Goal: Task Accomplishment & Management: Complete application form

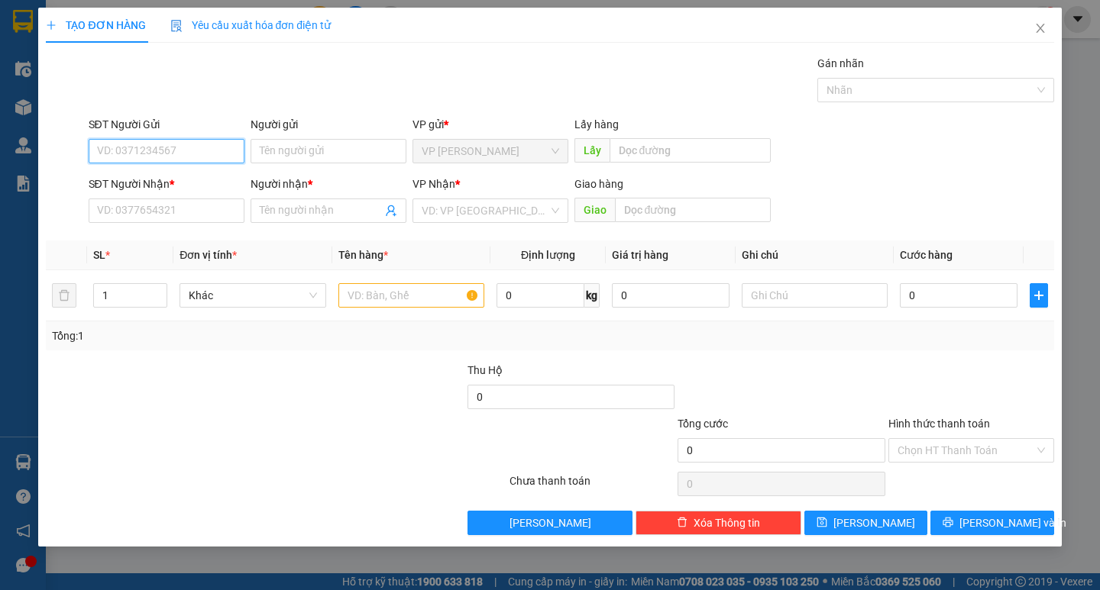
click at [228, 147] on input "SĐT Người Gửi" at bounding box center [167, 151] width 156 height 24
type input "0908011021"
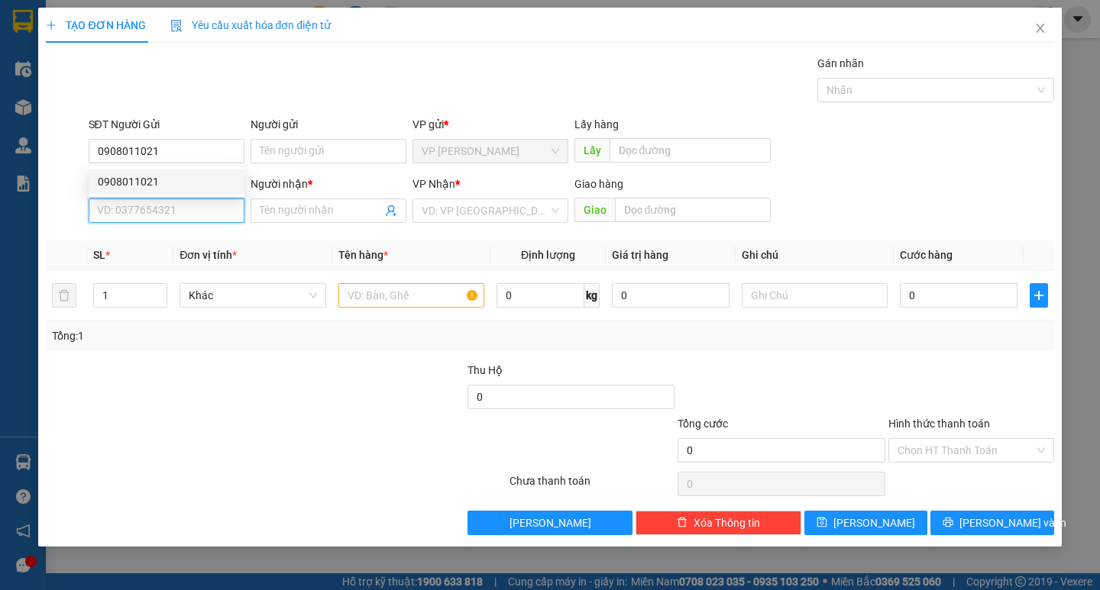
click at [204, 205] on input "SĐT Người Nhận *" at bounding box center [167, 211] width 156 height 24
type input "0911134546"
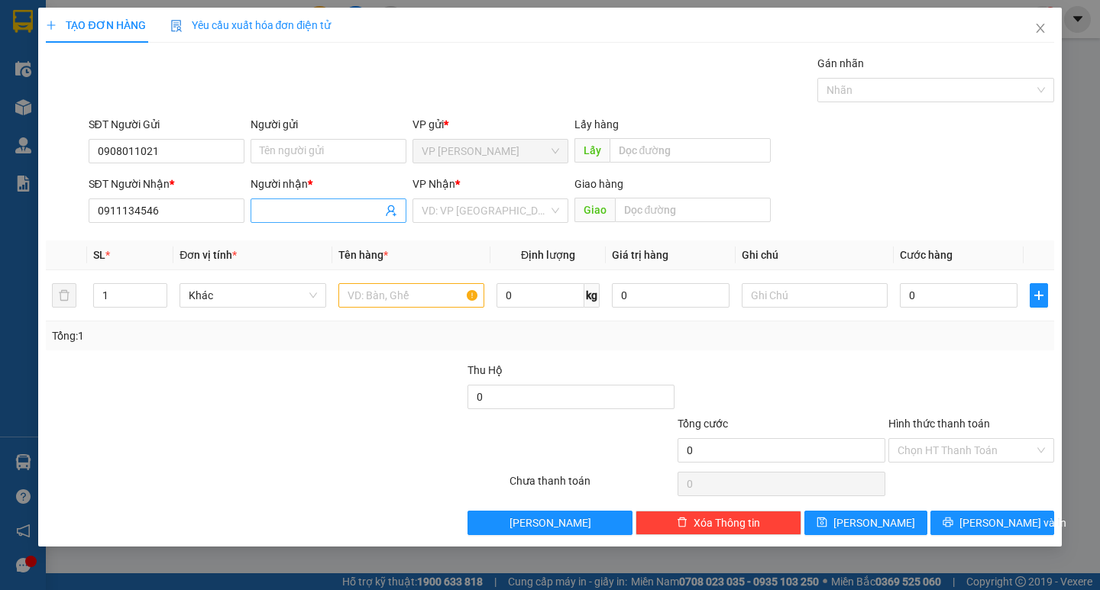
click at [343, 213] on input "Người nhận *" at bounding box center [321, 210] width 122 height 17
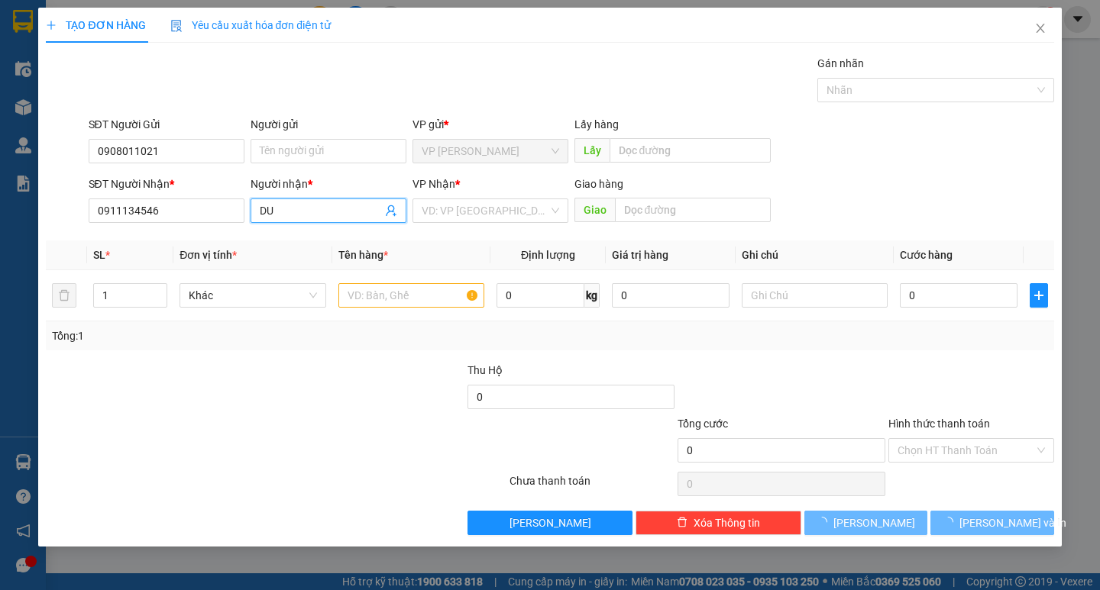
type input "D"
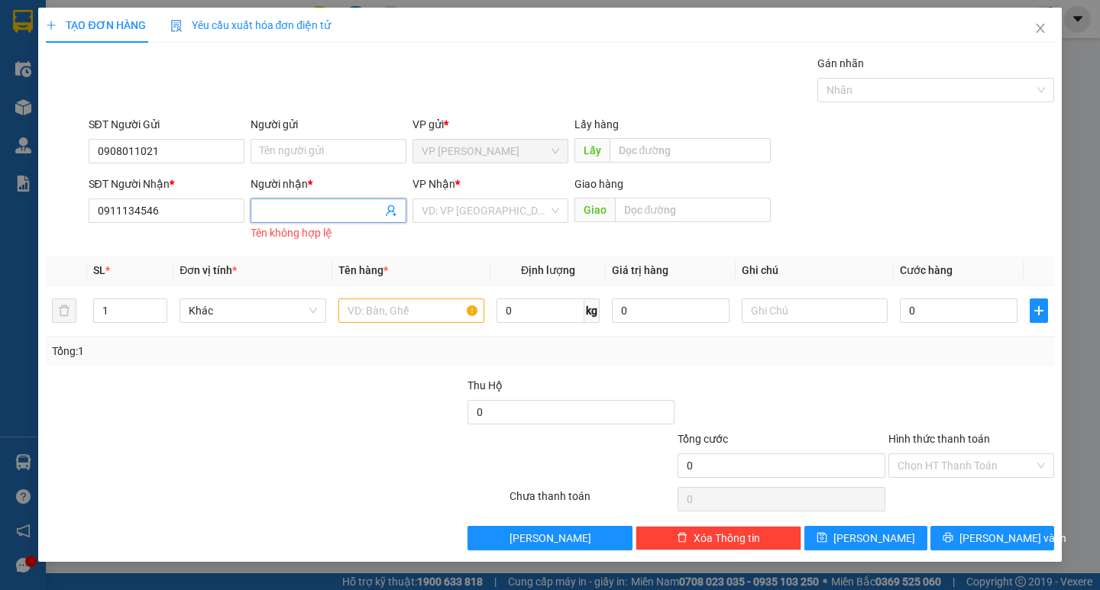
click at [376, 202] on span at bounding box center [328, 211] width 156 height 24
type input "D"
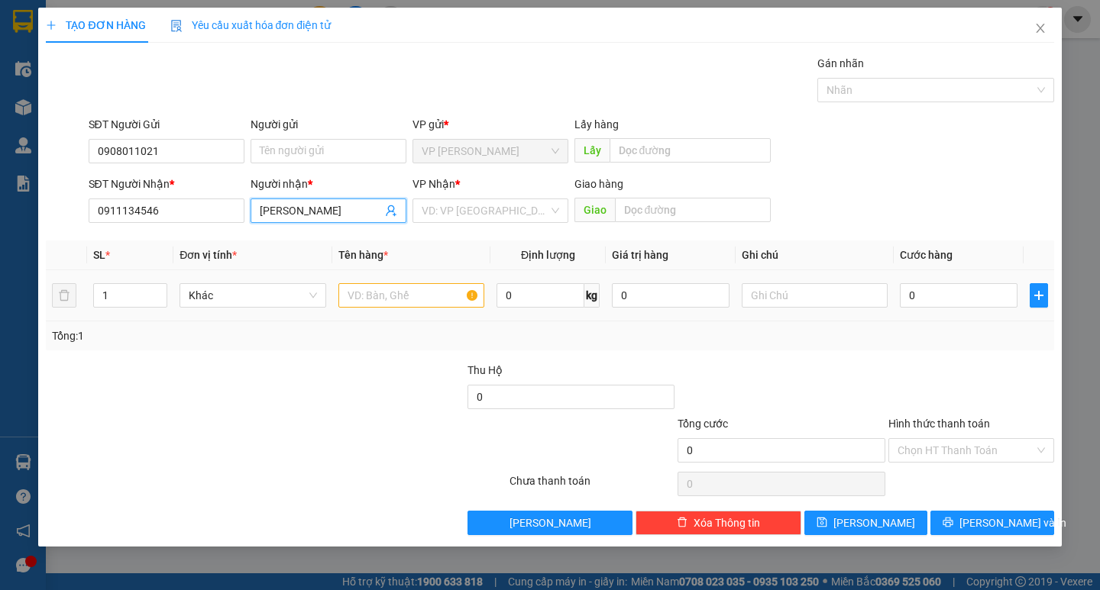
type input "[PERSON_NAME]"
click at [396, 289] on input "text" at bounding box center [411, 295] width 146 height 24
type input "HS"
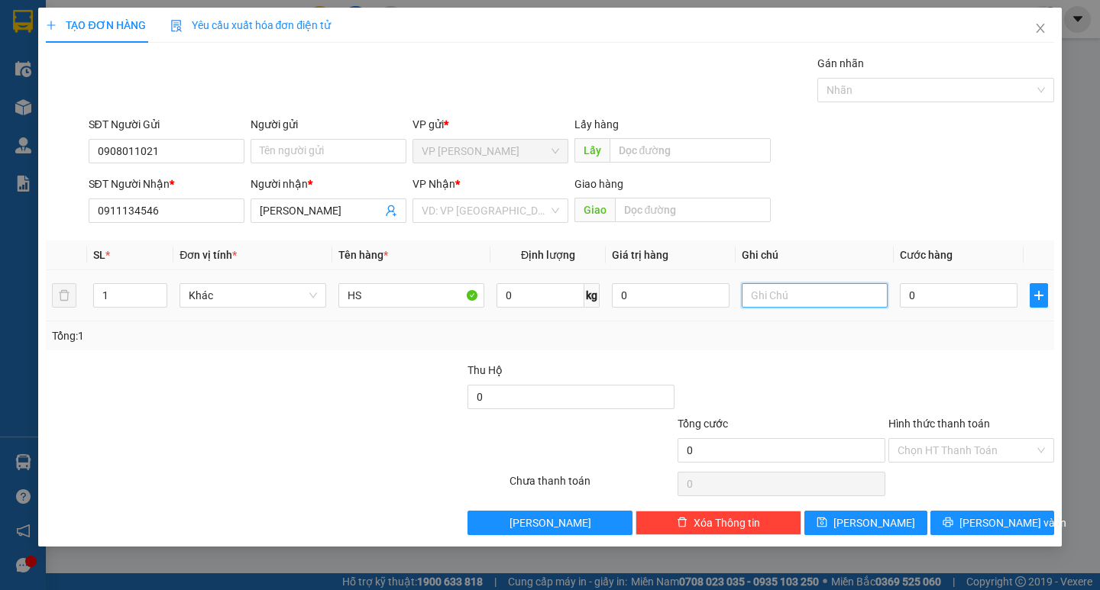
click at [793, 286] on input "text" at bounding box center [815, 295] width 146 height 24
type input "THUNG XỐP"
click at [916, 295] on input "0" at bounding box center [959, 295] width 118 height 24
type input "3"
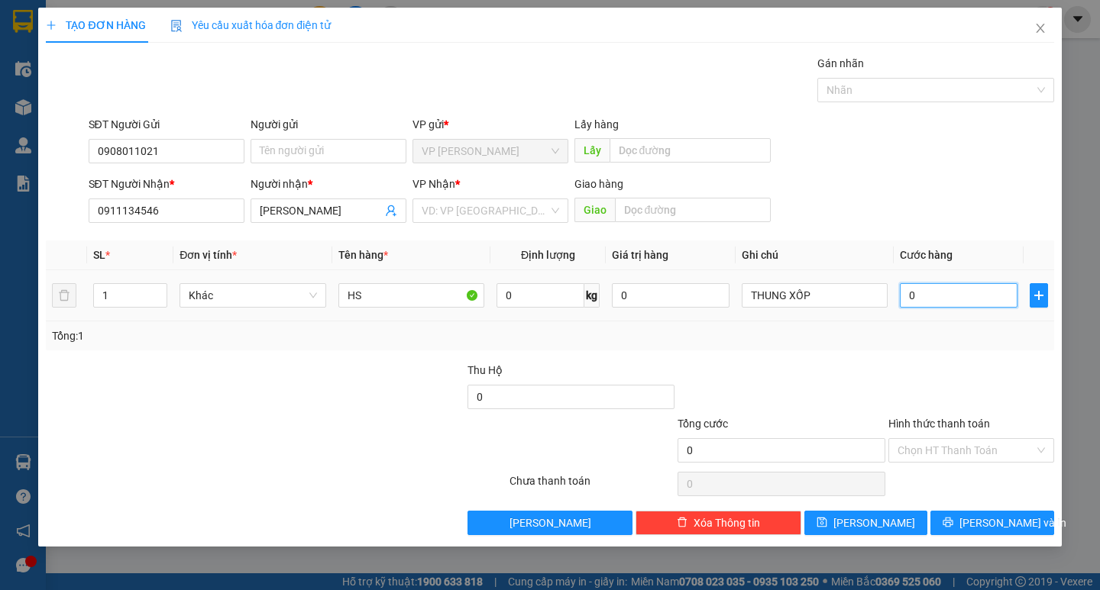
type input "3"
type input "30"
type input "300"
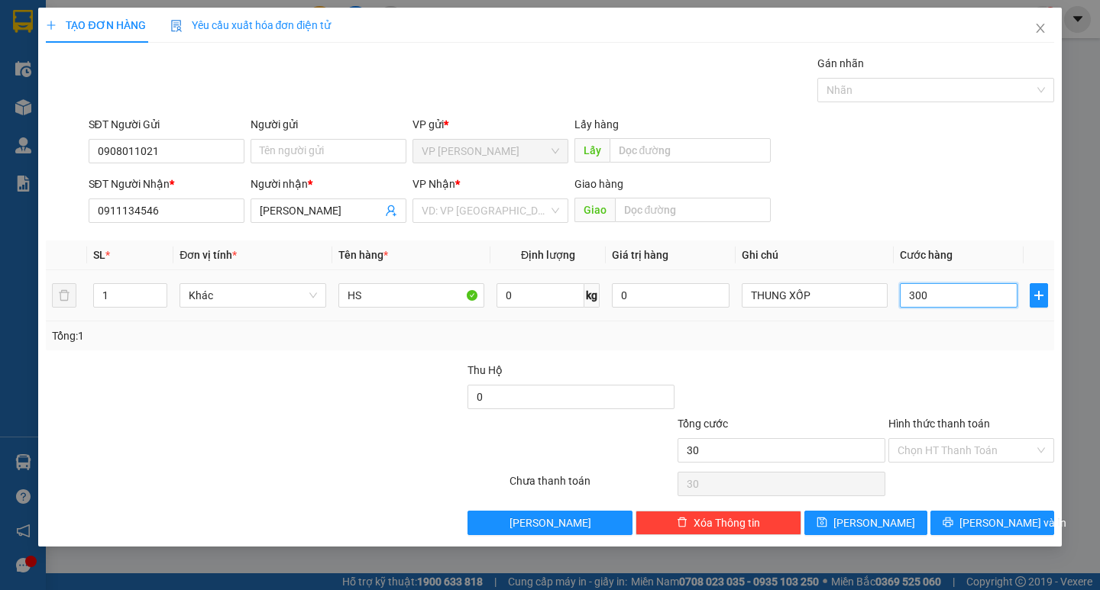
type input "300"
type input "3.000"
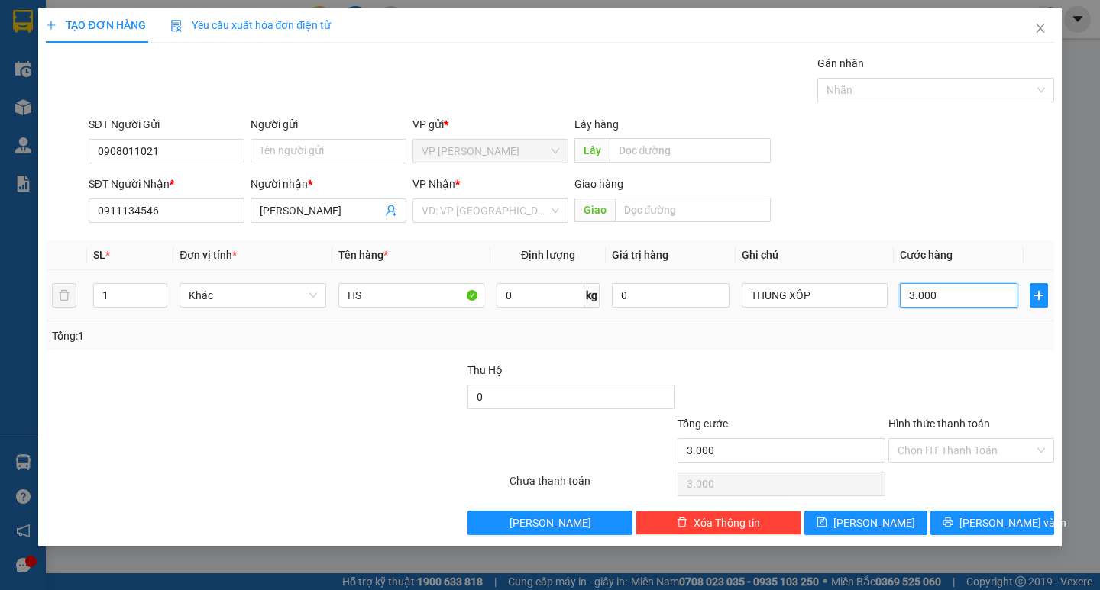
type input "30.000"
drag, startPoint x: 977, startPoint y: 518, endPoint x: 916, endPoint y: 460, distance: 84.3
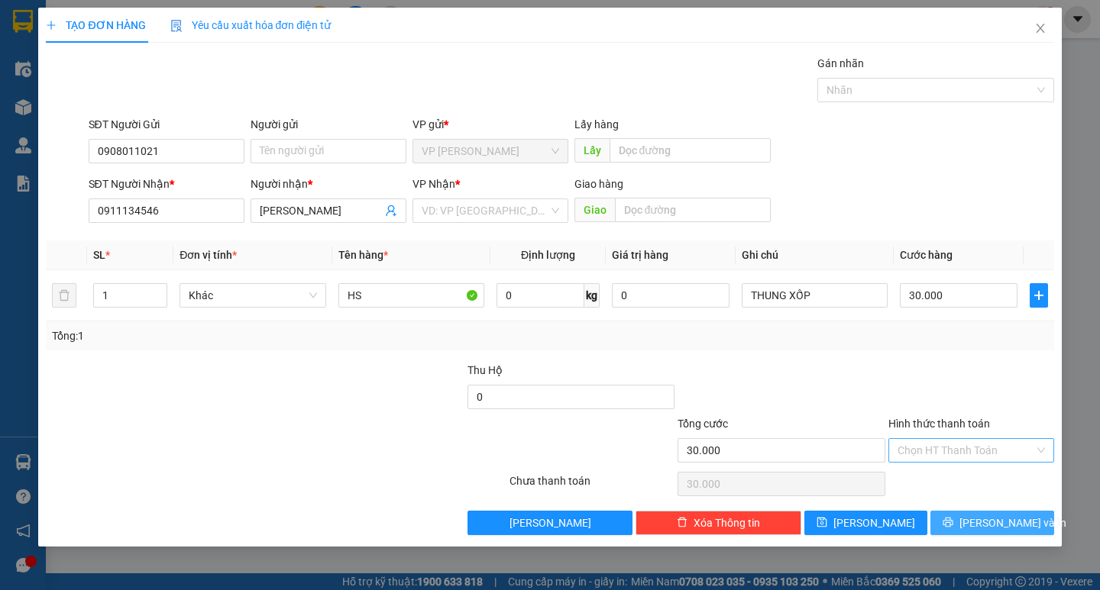
click at [977, 517] on button "[PERSON_NAME] và In" at bounding box center [991, 523] width 123 height 24
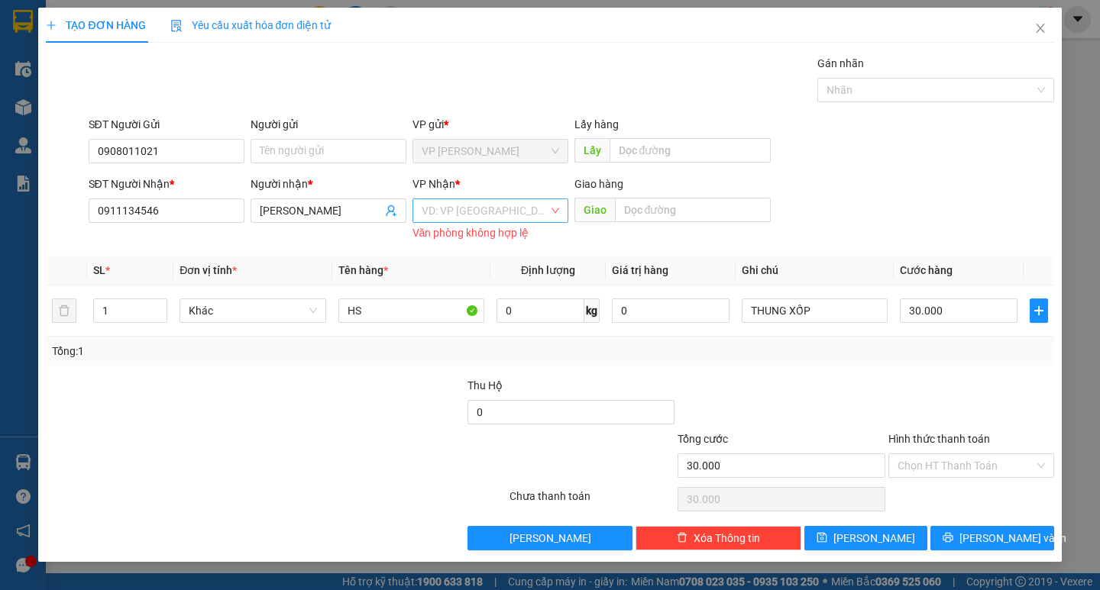
click at [488, 212] on input "search" at bounding box center [485, 210] width 127 height 23
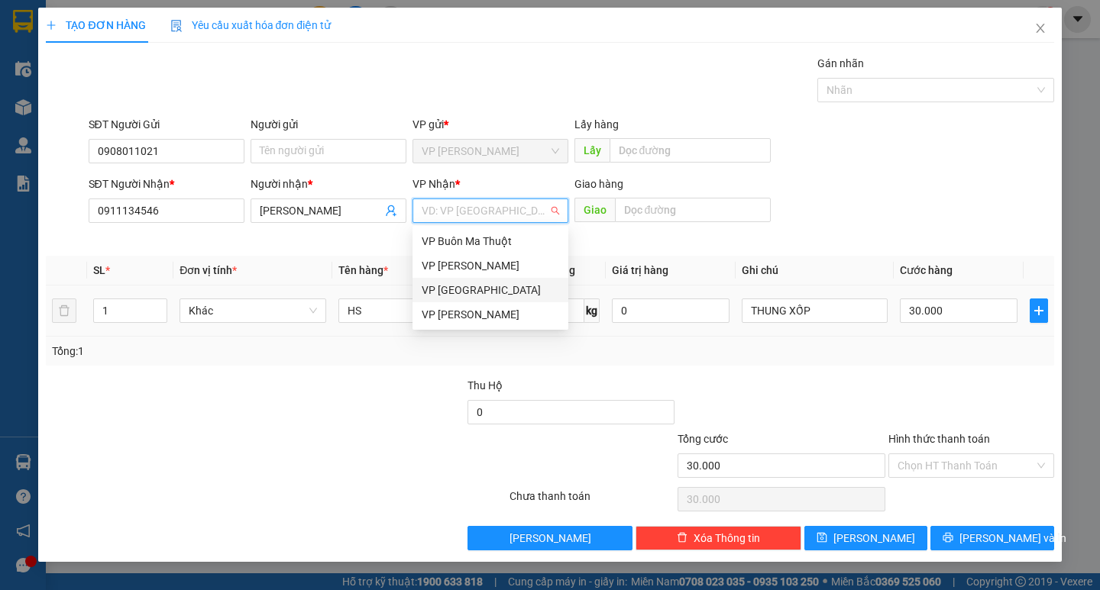
click at [453, 295] on div "VP [GEOGRAPHIC_DATA]" at bounding box center [490, 290] width 137 height 17
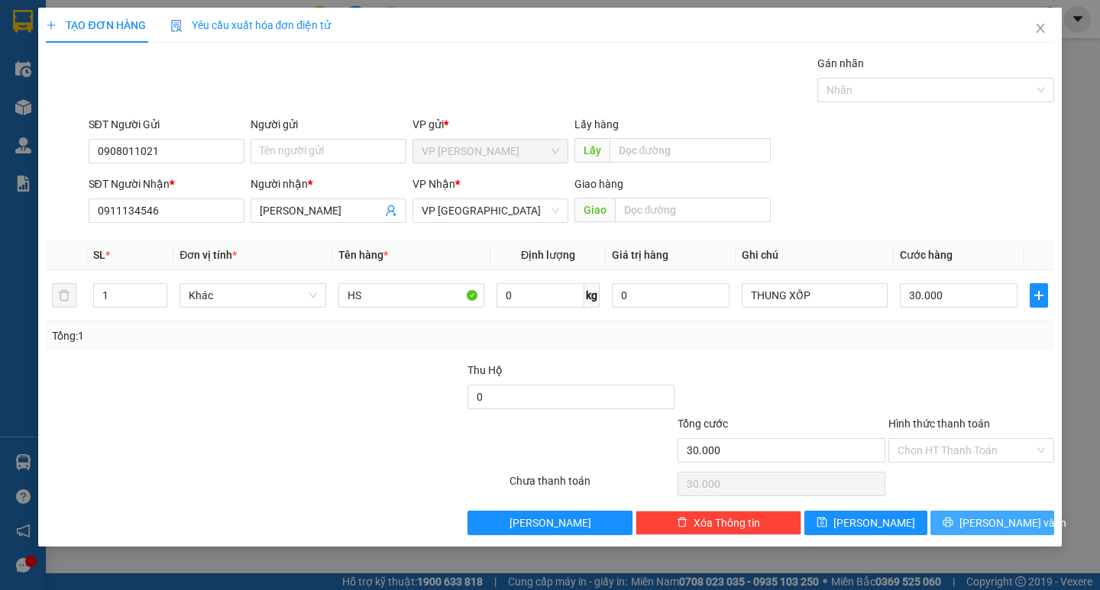
drag, startPoint x: 955, startPoint y: 509, endPoint x: 955, endPoint y: 527, distance: 18.3
click at [955, 518] on div "Transit Pickup Surcharge Ids Transit Deliver Surcharge Ids Transit Deliver Surc…" at bounding box center [549, 295] width 1007 height 480
click at [955, 527] on button "[PERSON_NAME] và In" at bounding box center [991, 523] width 123 height 24
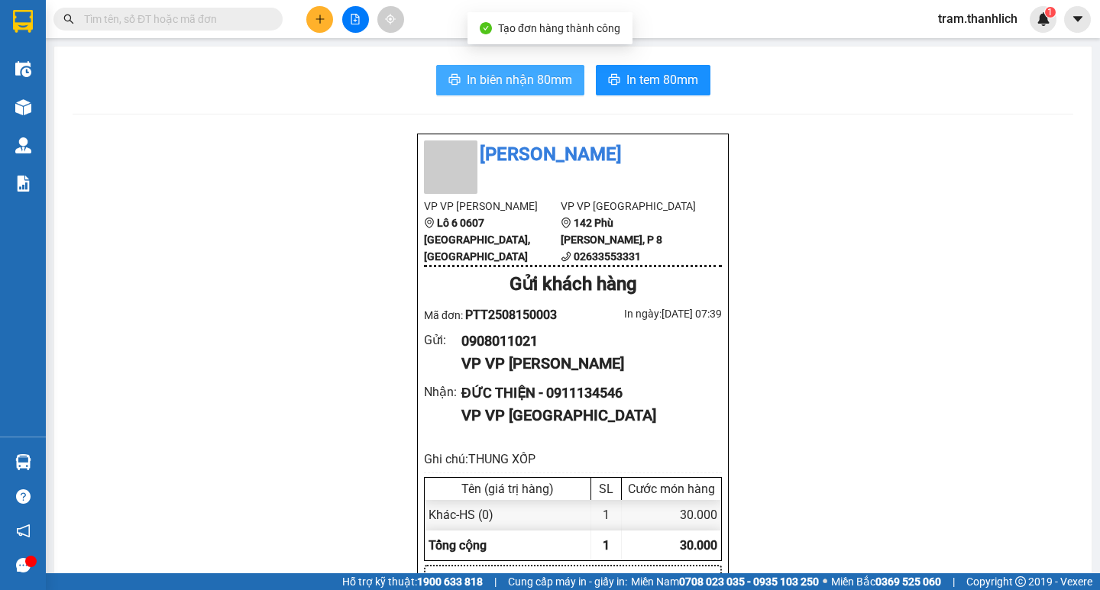
click at [499, 86] on span "In biên nhận 80mm" at bounding box center [519, 79] width 105 height 19
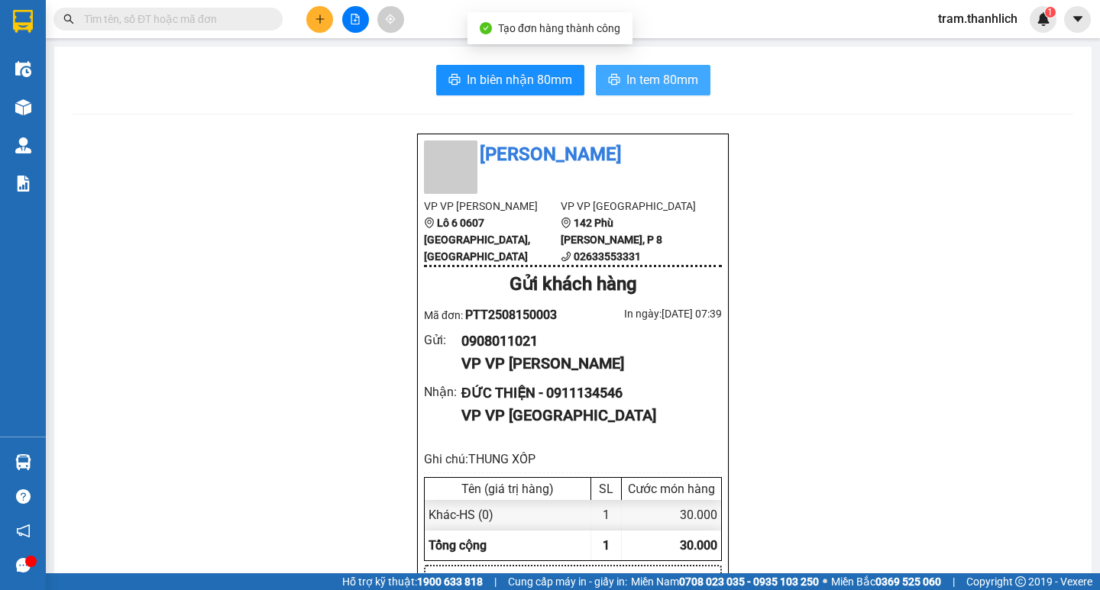
click at [663, 82] on span "In tem 80mm" at bounding box center [662, 79] width 72 height 19
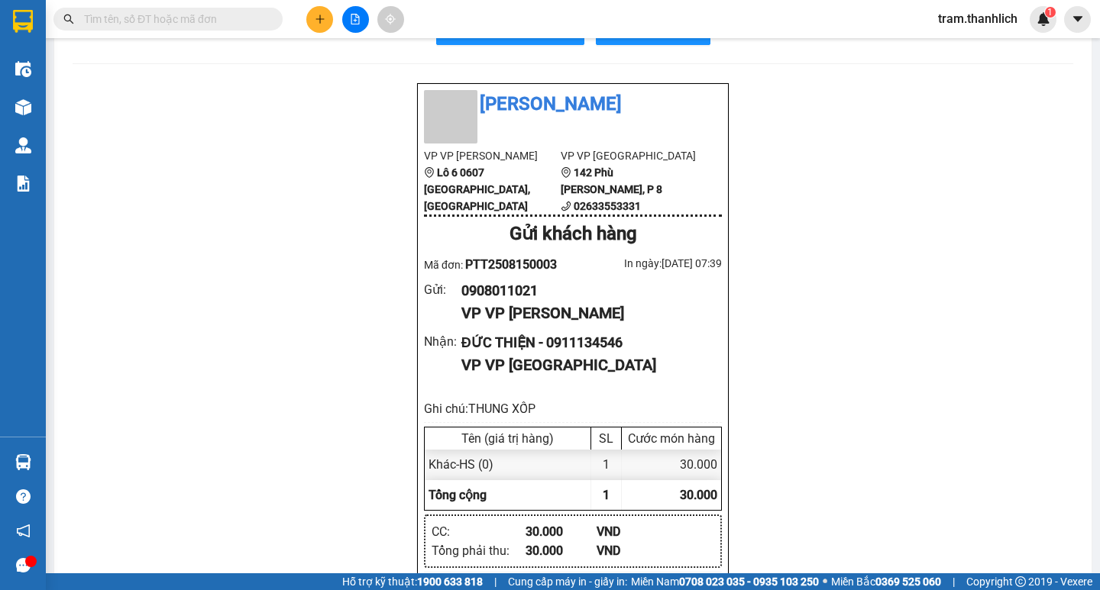
scroll to position [76, 0]
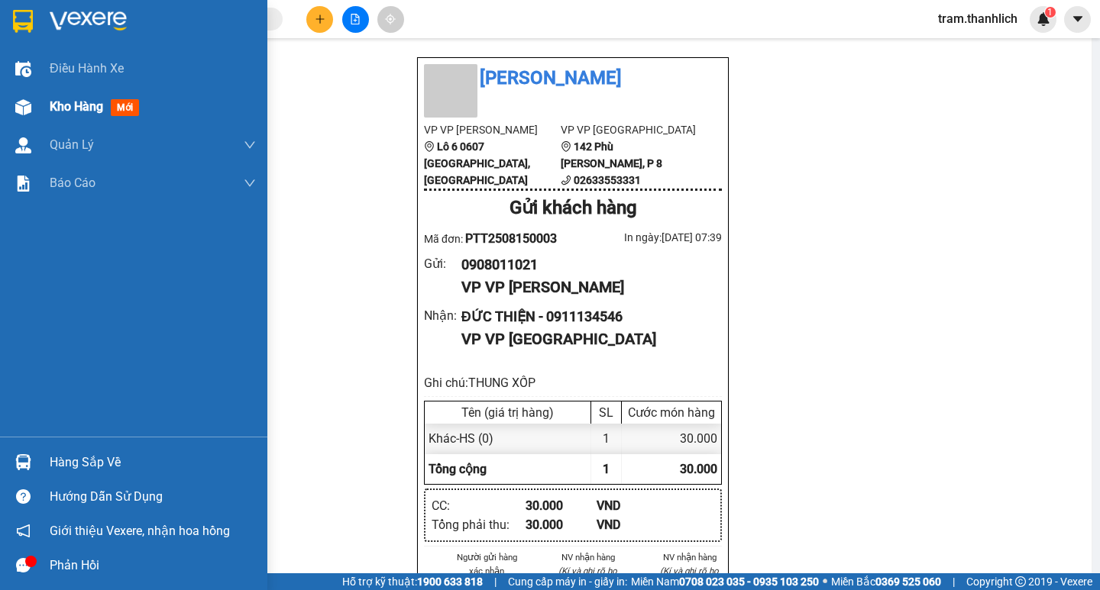
click at [68, 108] on span "Kho hàng" at bounding box center [76, 106] width 53 height 15
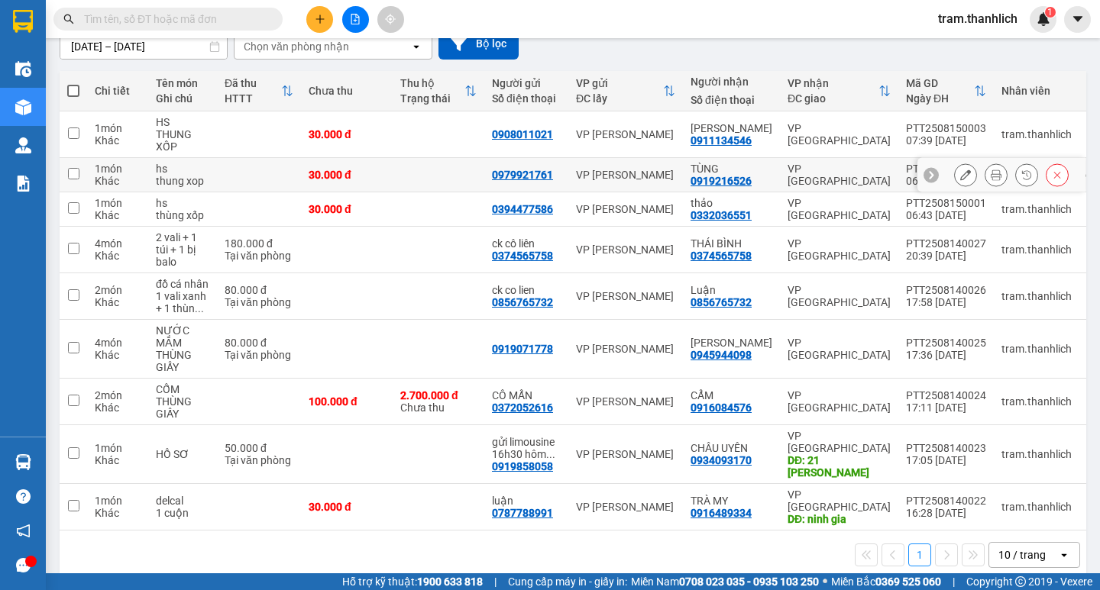
scroll to position [146, 0]
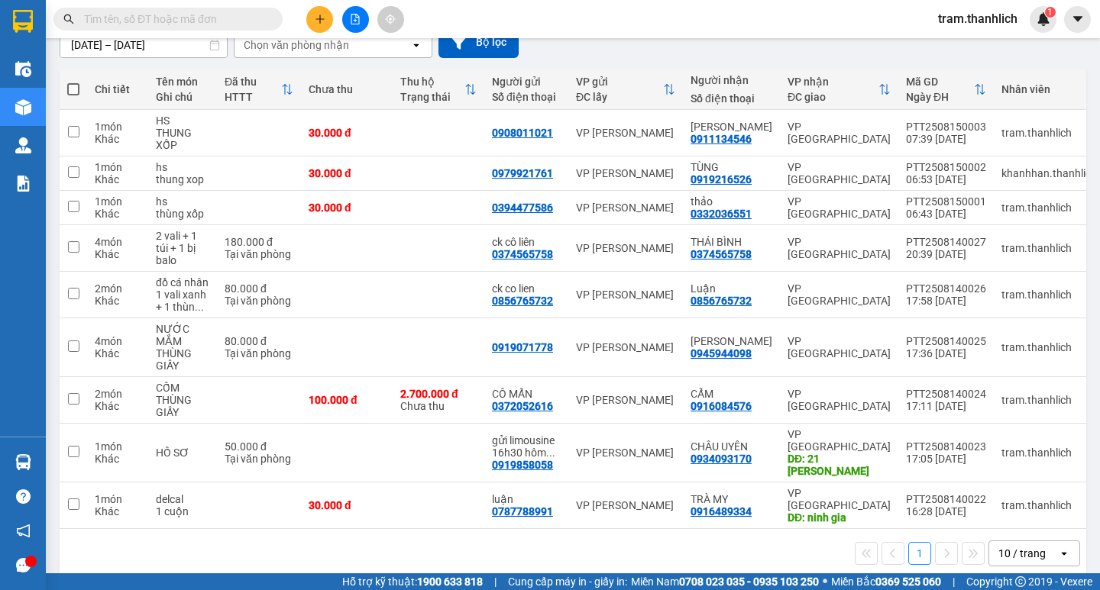
click at [181, 19] on input "text" at bounding box center [174, 19] width 180 height 17
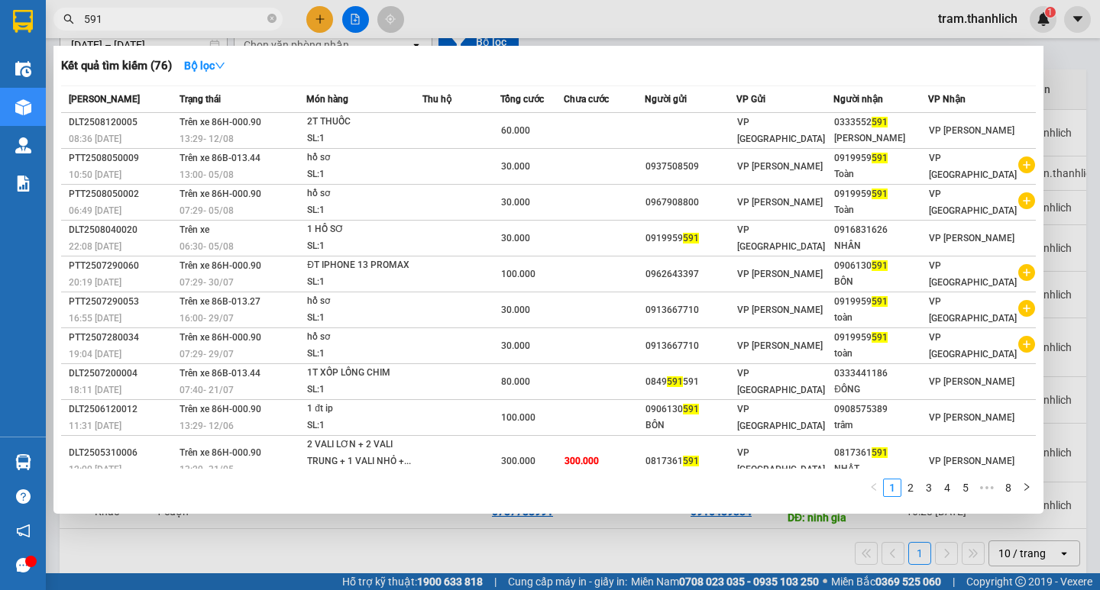
type input "591"
click at [328, 542] on div at bounding box center [550, 295] width 1100 height 590
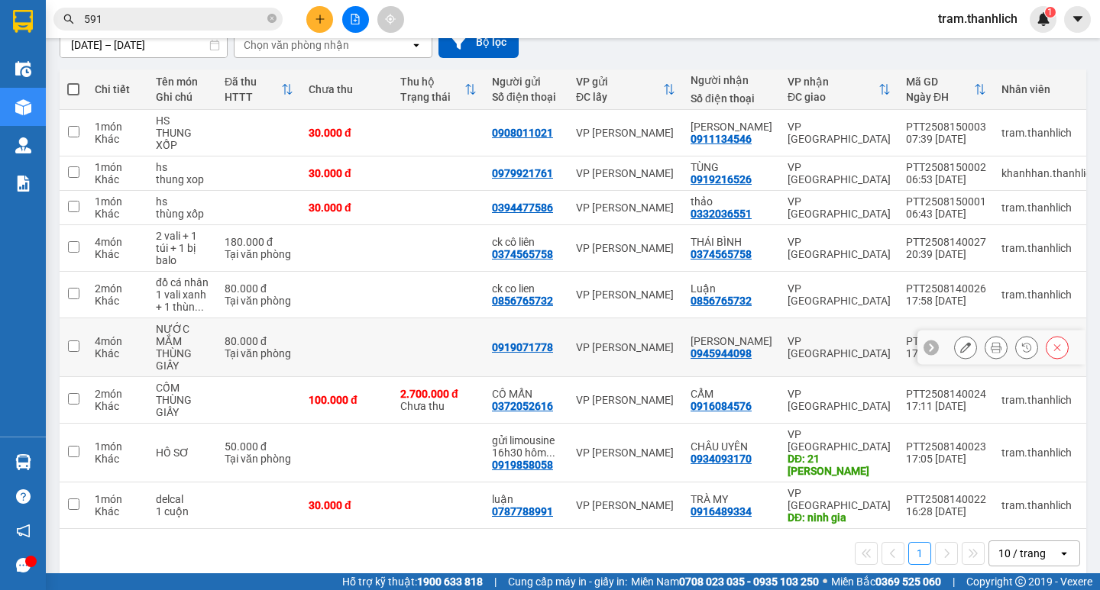
scroll to position [0, 0]
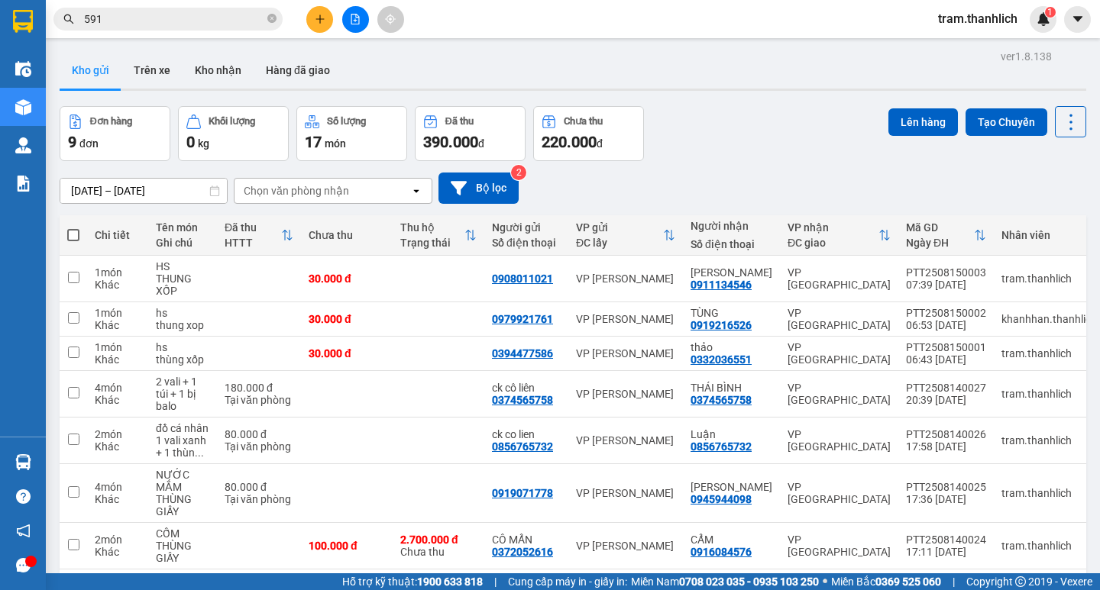
click at [305, 24] on div at bounding box center [355, 19] width 115 height 27
click at [312, 24] on button at bounding box center [319, 19] width 27 height 27
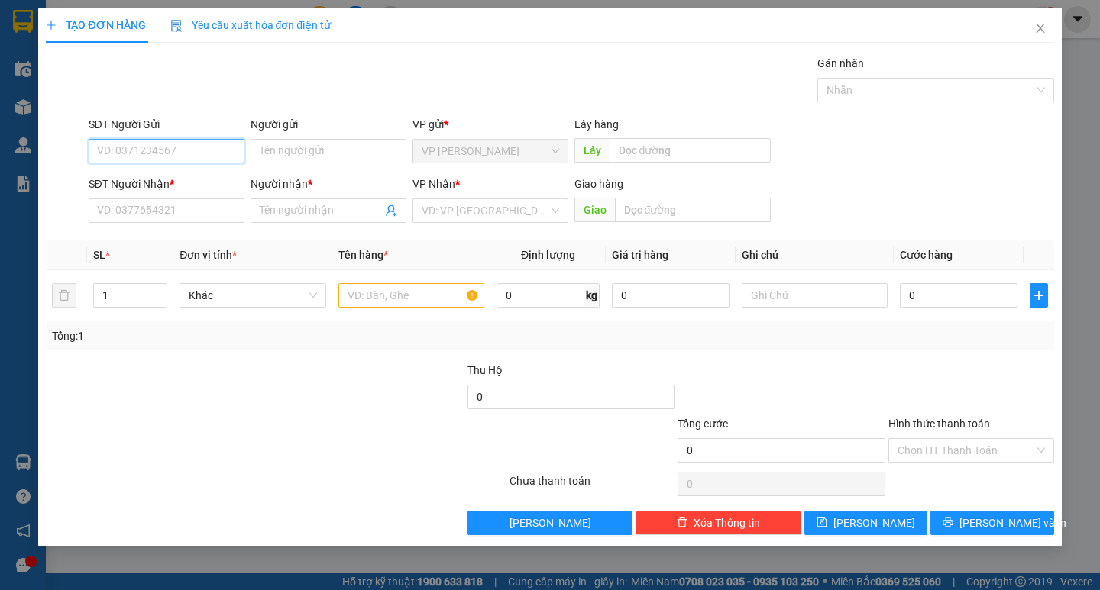
click at [185, 148] on input "SĐT Người Gửi" at bounding box center [167, 151] width 156 height 24
type input "0868725735"
click at [217, 203] on div "SĐT Người Nhận * VD: 0377654321" at bounding box center [167, 202] width 156 height 53
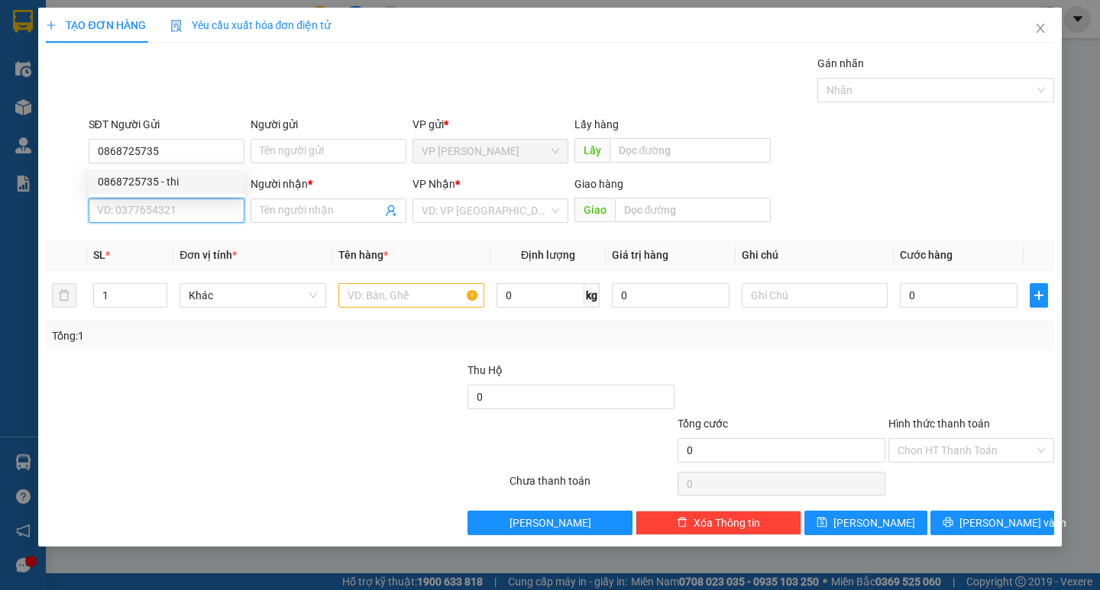
click at [216, 208] on input "SĐT Người Nhận *" at bounding box center [167, 211] width 156 height 24
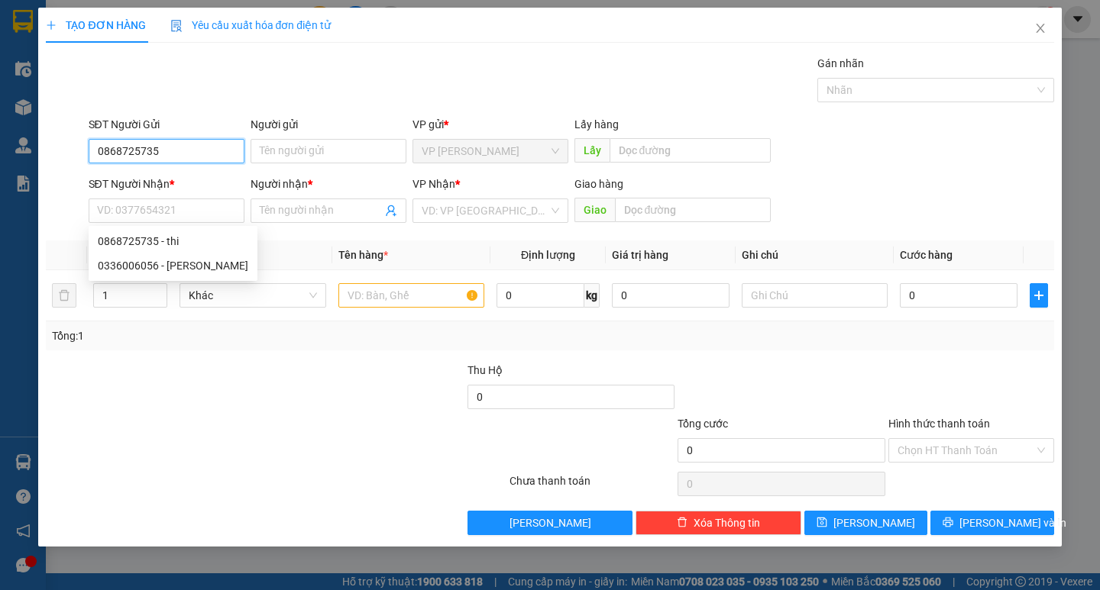
click at [176, 144] on input "0868725735" at bounding box center [167, 151] width 156 height 24
click at [173, 146] on input "0868725735" at bounding box center [167, 151] width 156 height 24
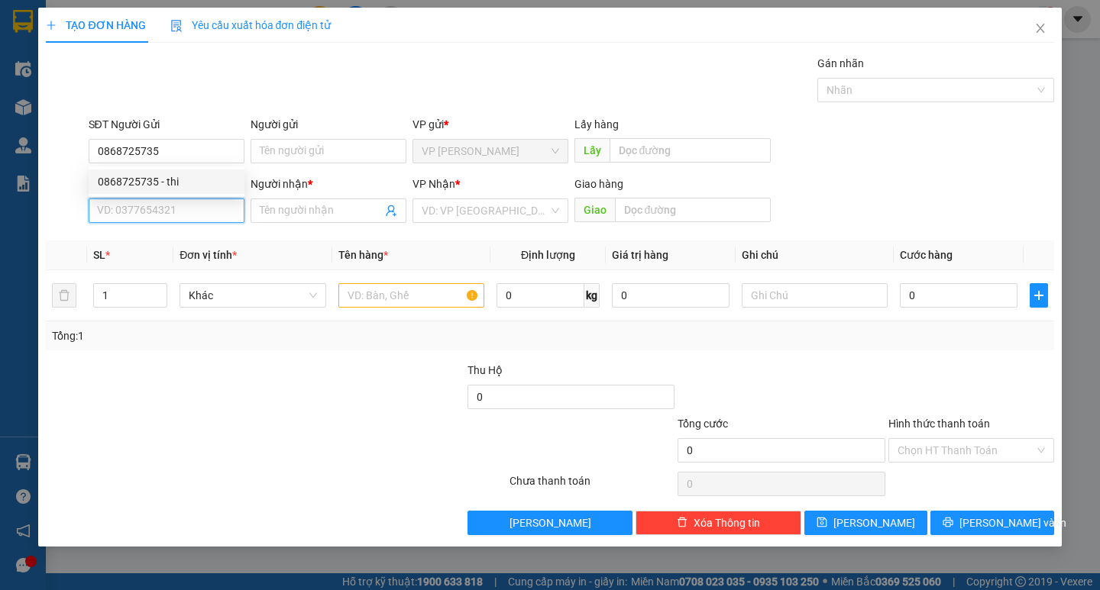
click at [191, 216] on input "SĐT Người Nhận *" at bounding box center [167, 211] width 156 height 24
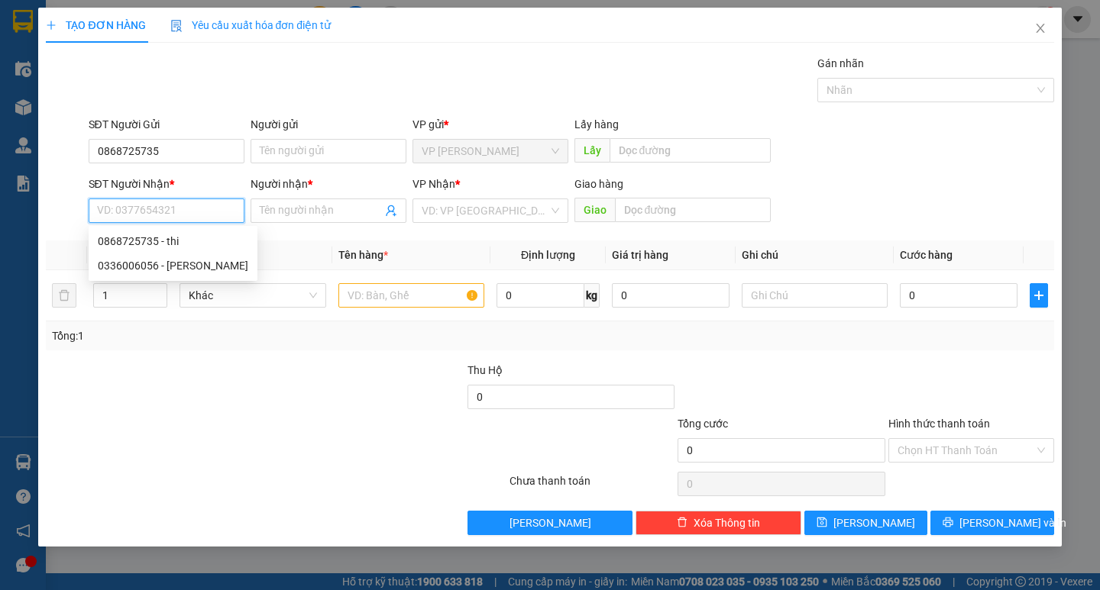
paste input "0868725735"
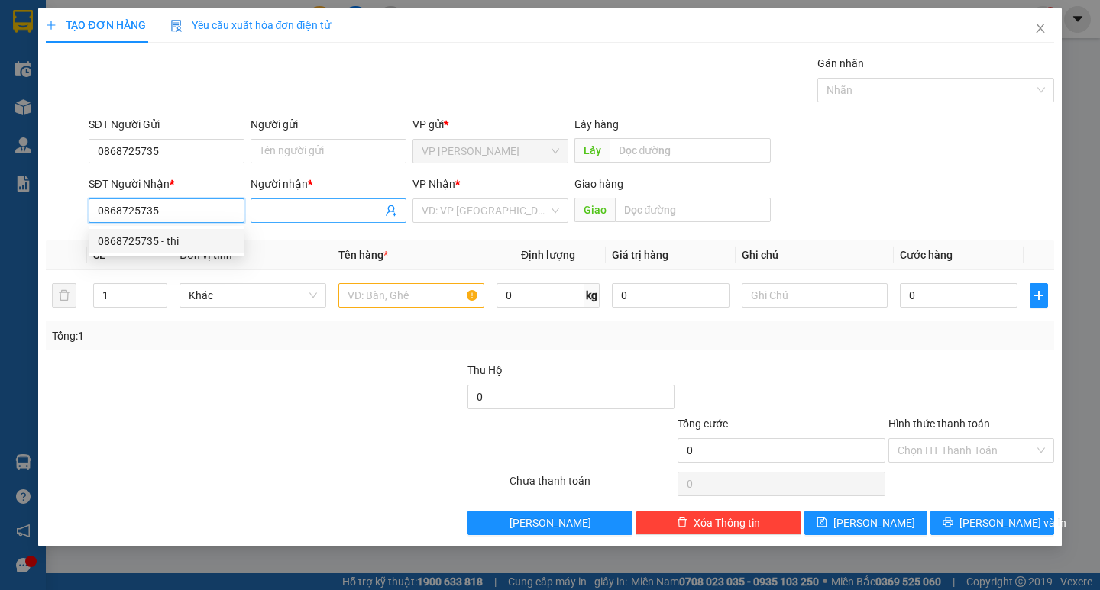
type input "0868725735"
click at [296, 214] on input "Người nhận *" at bounding box center [321, 210] width 122 height 17
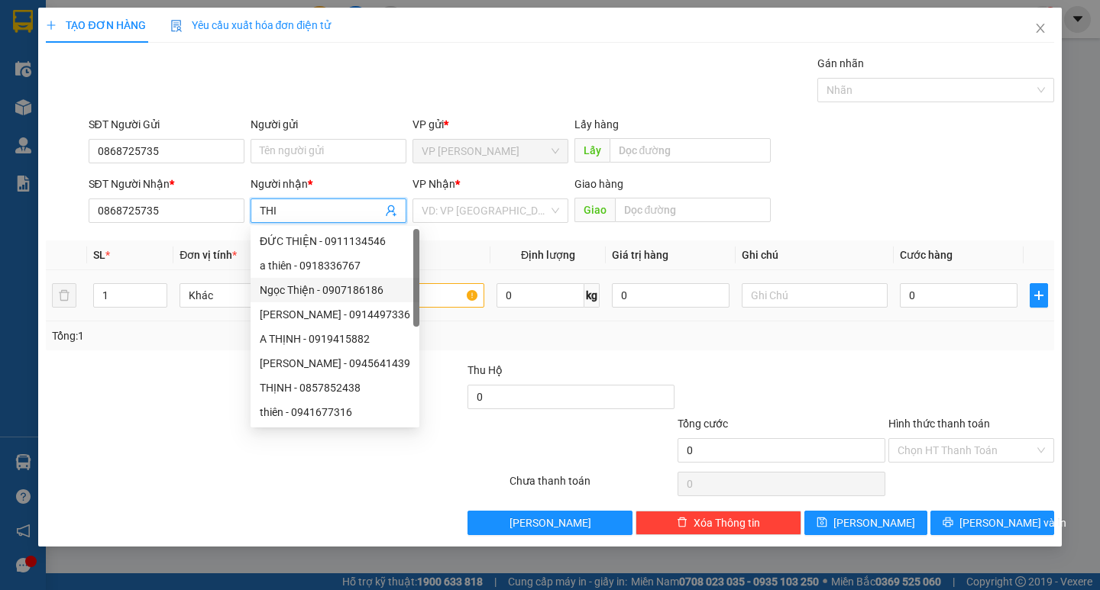
type input "THI"
click at [438, 289] on input "text" at bounding box center [411, 295] width 146 height 24
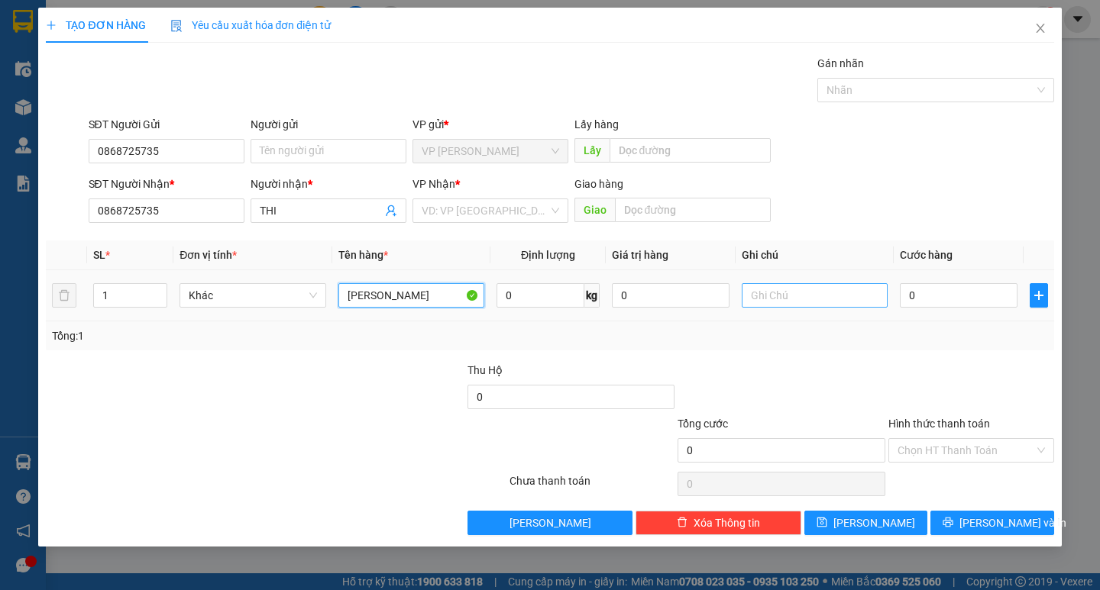
type input "[PERSON_NAME]"
click at [861, 292] on input "text" at bounding box center [815, 295] width 146 height 24
type input "VALI"
click at [919, 306] on input "0" at bounding box center [959, 295] width 118 height 24
type input "7"
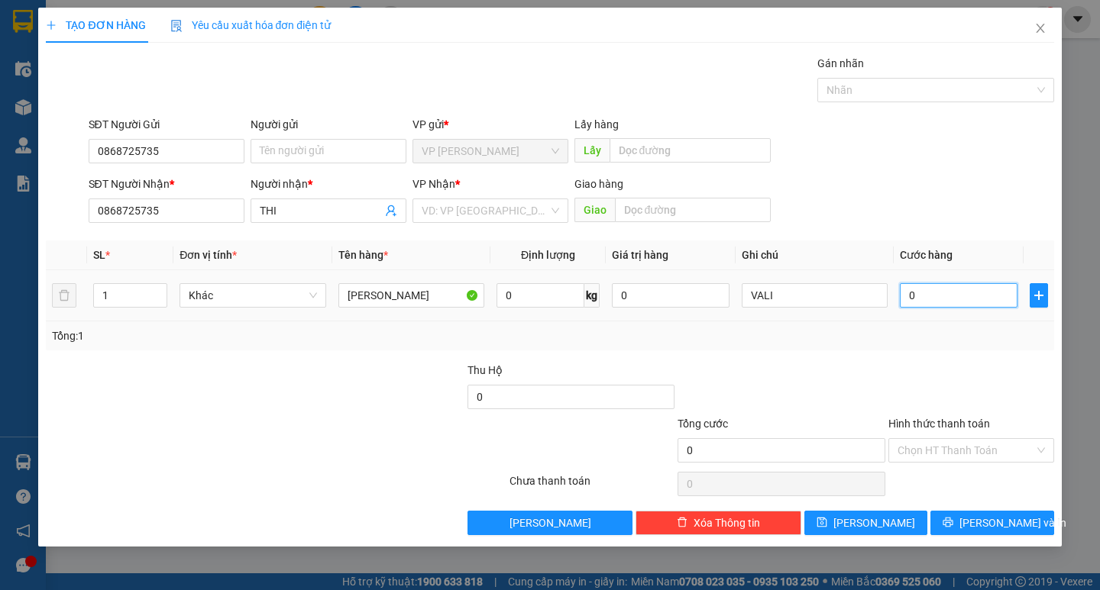
type input "7"
type input "70"
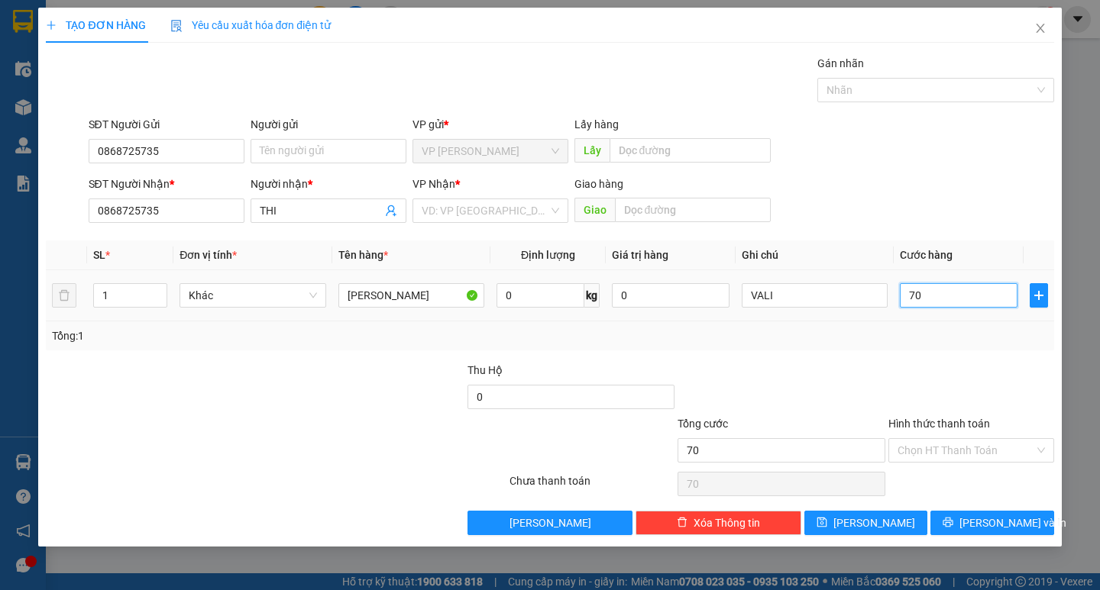
type input "700"
type input "7.000"
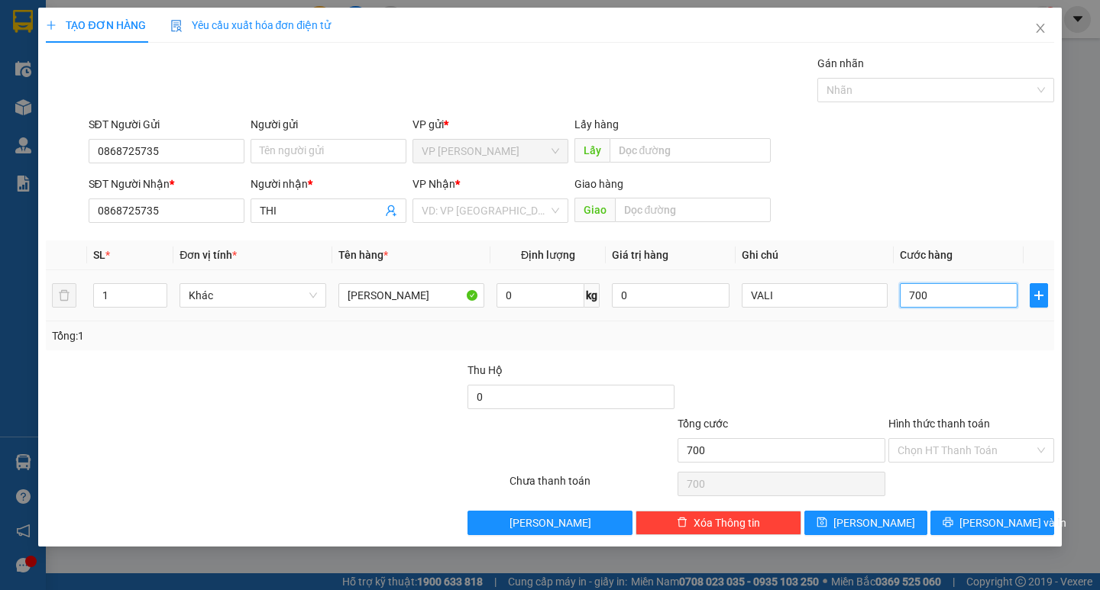
type input "7.000"
type input "70.000"
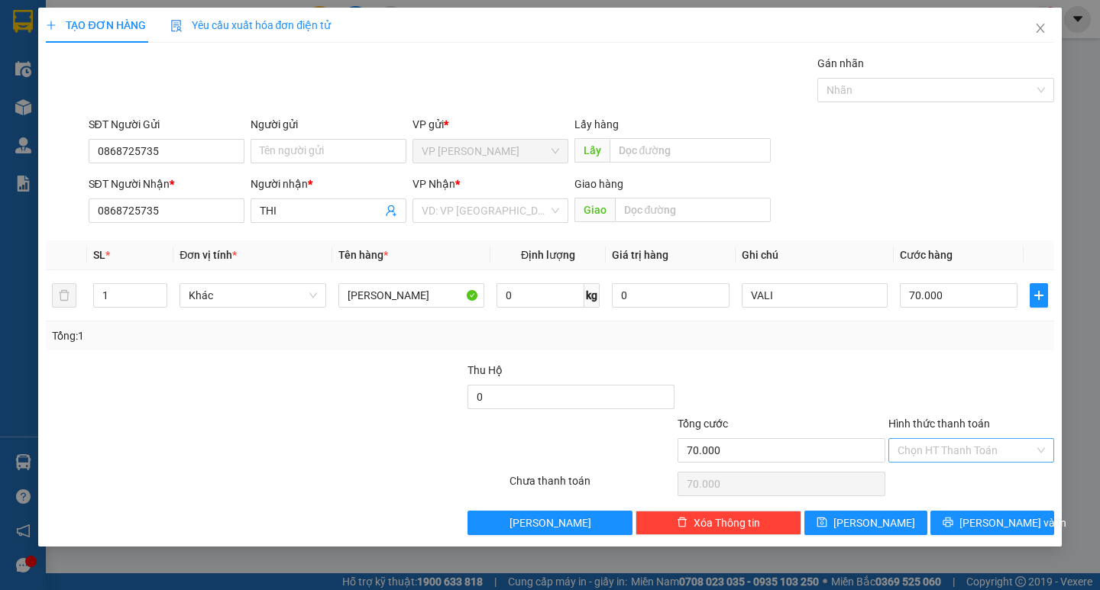
click at [958, 463] on div "Hình thức thanh toán Chọn HT Thanh Toán" at bounding box center [971, 441] width 166 height 53
click at [958, 454] on input "Hình thức thanh toán" at bounding box center [965, 450] width 137 height 23
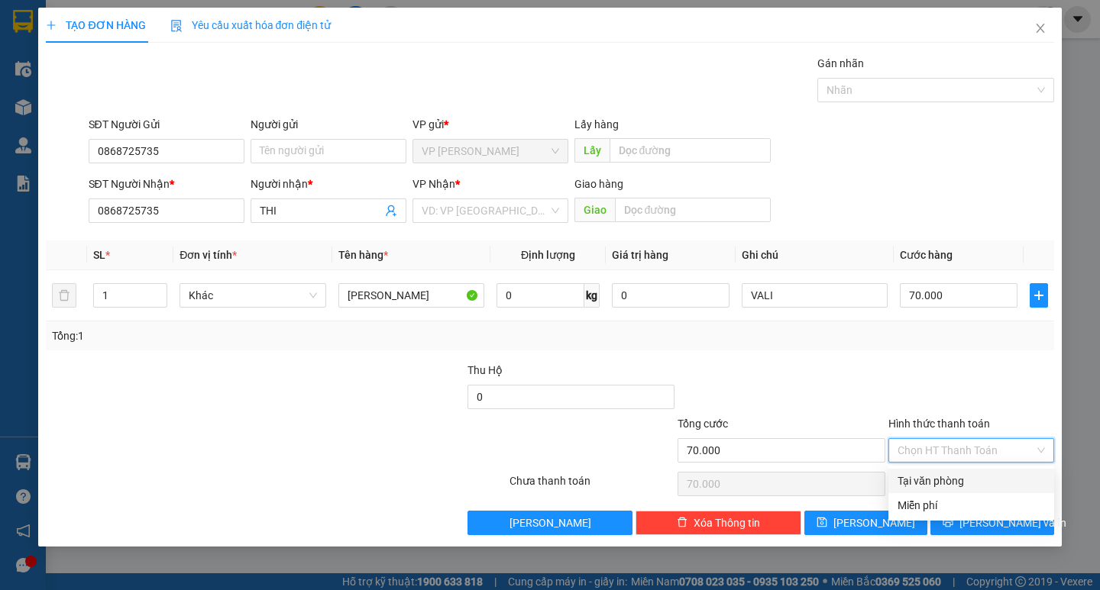
click at [955, 485] on div "Tại văn phòng" at bounding box center [970, 481] width 147 height 17
type input "0"
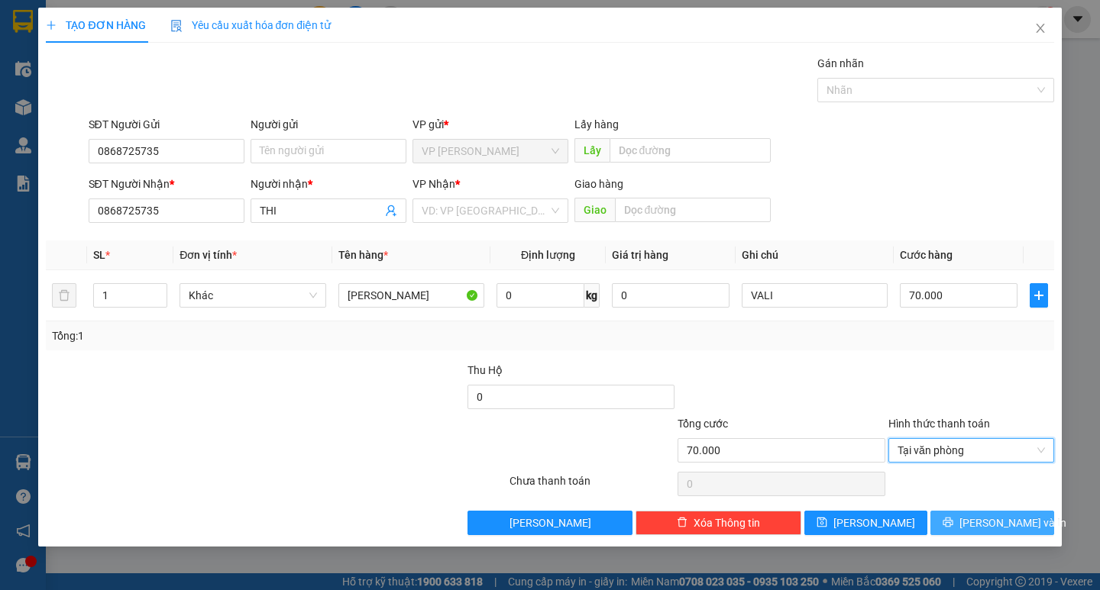
drag, startPoint x: 967, startPoint y: 517, endPoint x: 961, endPoint y: 507, distance: 11.3
click at [967, 516] on button "[PERSON_NAME] và In" at bounding box center [991, 523] width 123 height 24
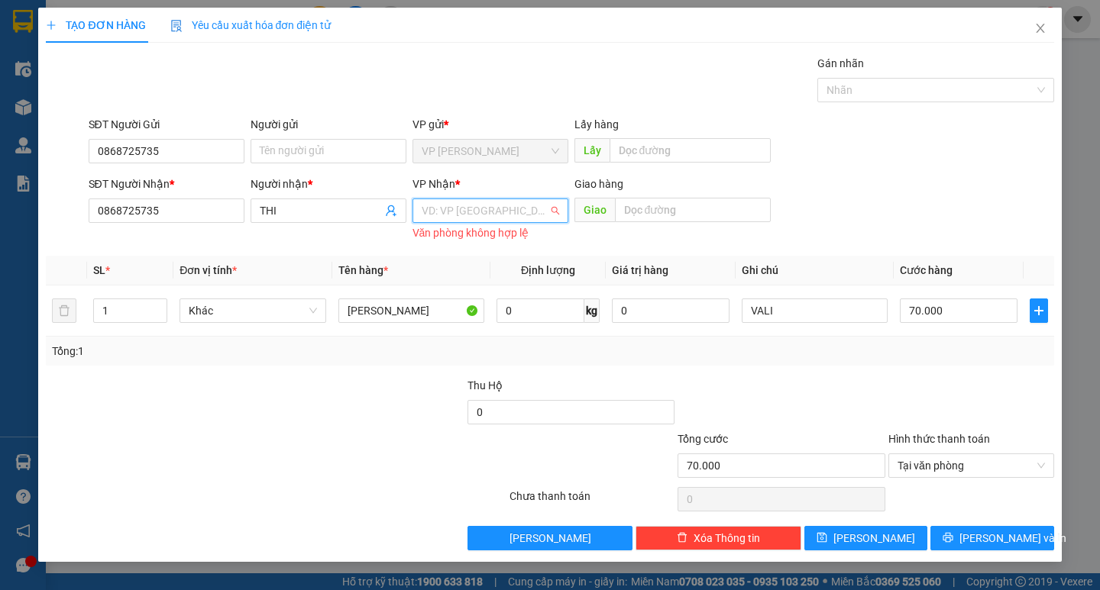
click at [454, 214] on input "search" at bounding box center [485, 210] width 127 height 23
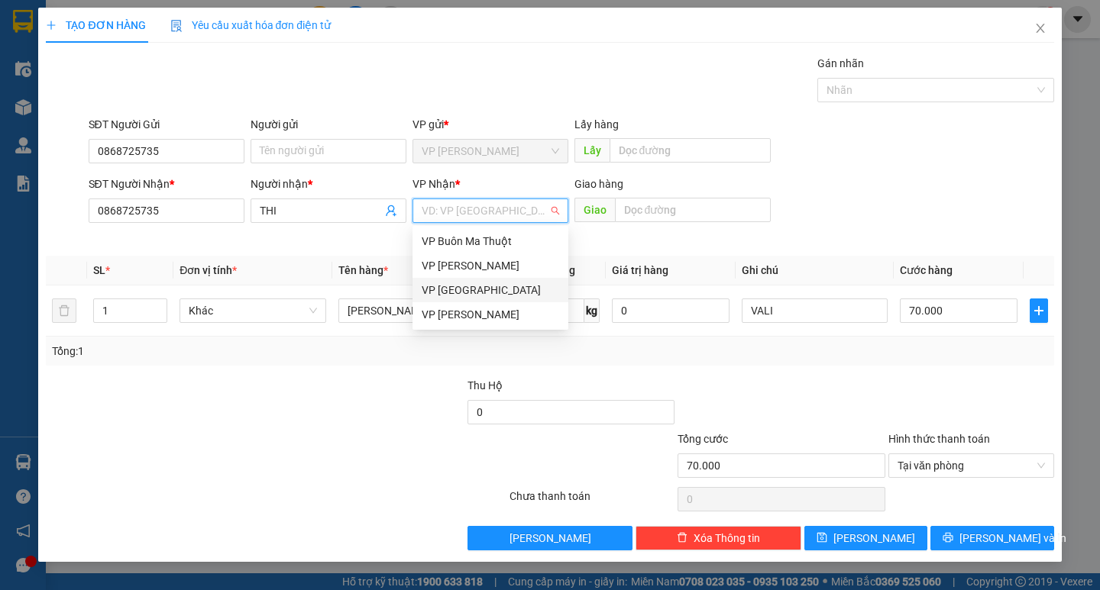
drag, startPoint x: 460, startPoint y: 289, endPoint x: 745, endPoint y: 424, distance: 314.6
click at [460, 289] on div "VP [GEOGRAPHIC_DATA]" at bounding box center [490, 290] width 137 height 17
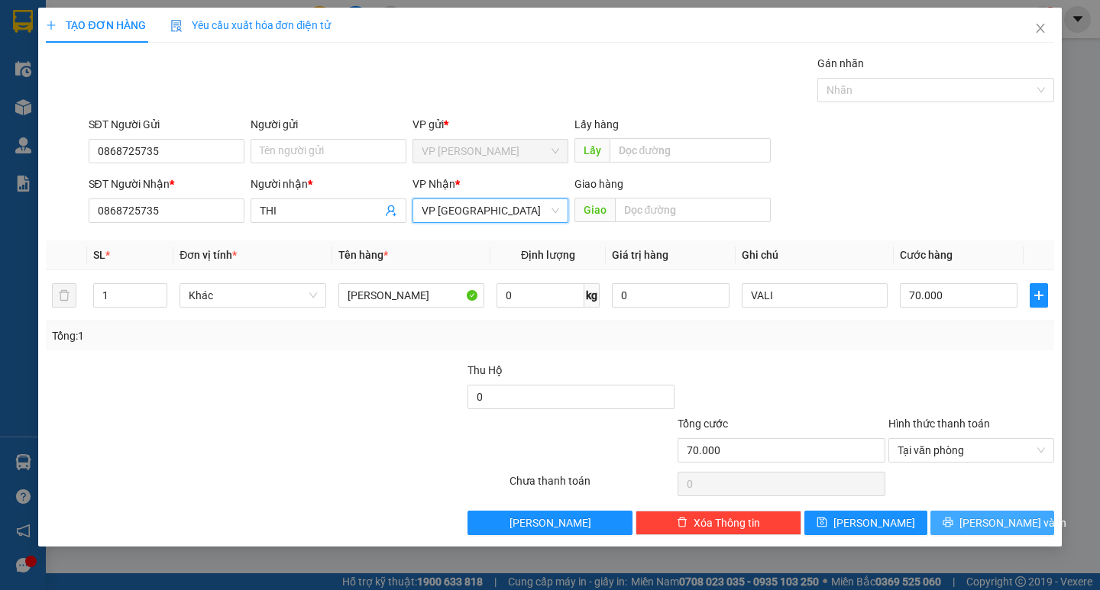
drag, startPoint x: 997, startPoint y: 567, endPoint x: 969, endPoint y: 514, distance: 60.1
click at [990, 551] on div "TẠO ĐƠN HÀNG Yêu cầu xuất hóa đơn điện tử Transit Pickup Surcharge Ids Transit …" at bounding box center [550, 295] width 1100 height 590
click at [969, 514] on button "[PERSON_NAME] và In" at bounding box center [991, 523] width 123 height 24
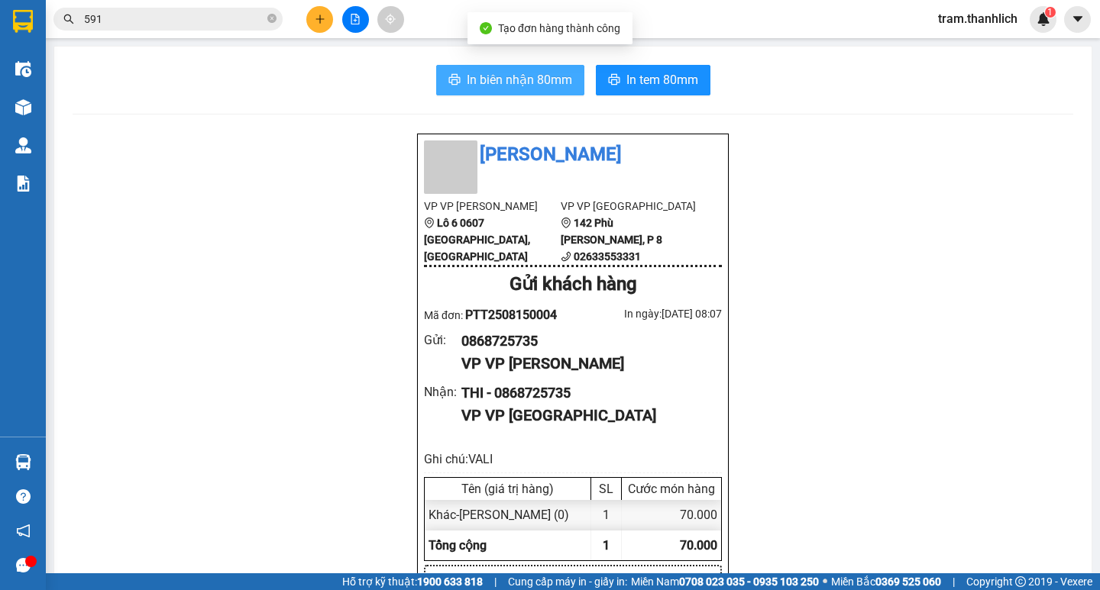
click at [454, 82] on icon "printer" at bounding box center [454, 79] width 12 height 12
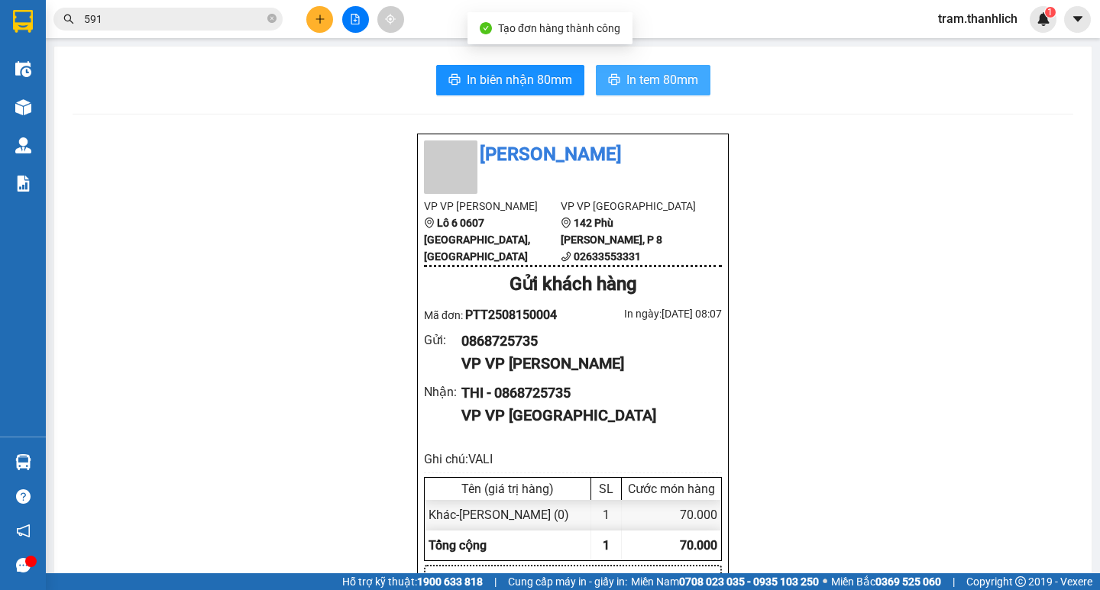
click at [664, 74] on span "In tem 80mm" at bounding box center [662, 79] width 72 height 19
